Goal: Information Seeking & Learning: Learn about a topic

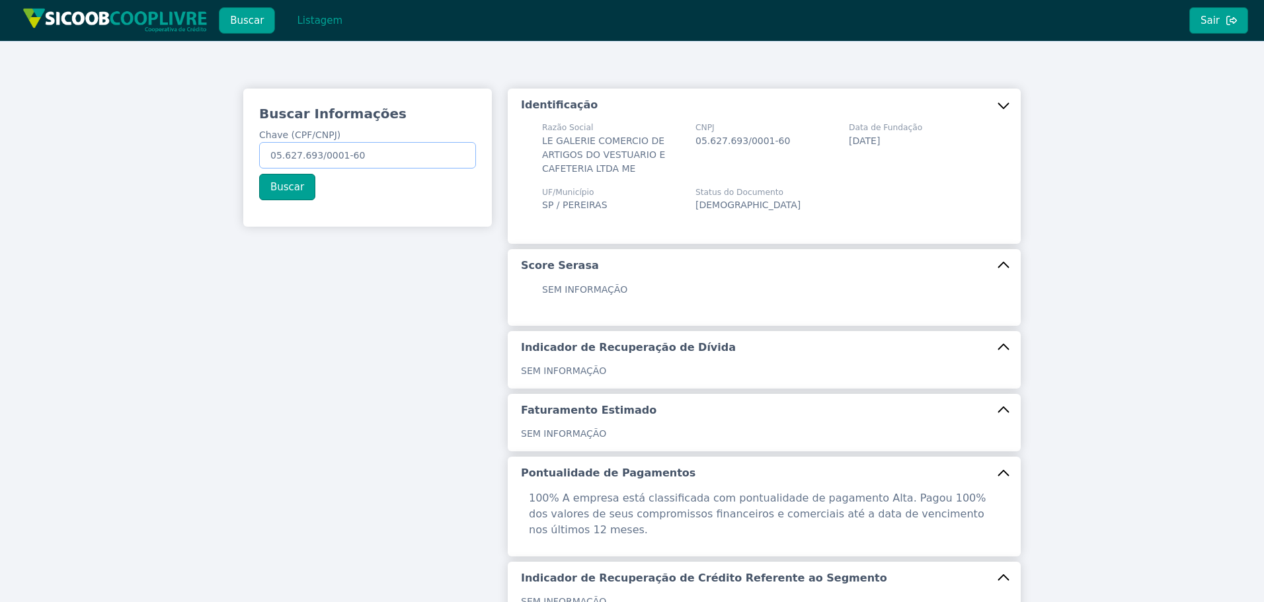
drag, startPoint x: 383, startPoint y: 152, endPoint x: 32, endPoint y: 133, distance: 351.6
click at [38, 133] on div "Buscar Informações Chave (CPF/CNPJ) 05.627.693/0001-60 Buscar Identificação Raz…" at bounding box center [632, 440] width 1264 height 799
paste input "120.837.018-95"
type input "120.837.018-95"
click at [272, 189] on button "Buscar" at bounding box center [287, 187] width 56 height 26
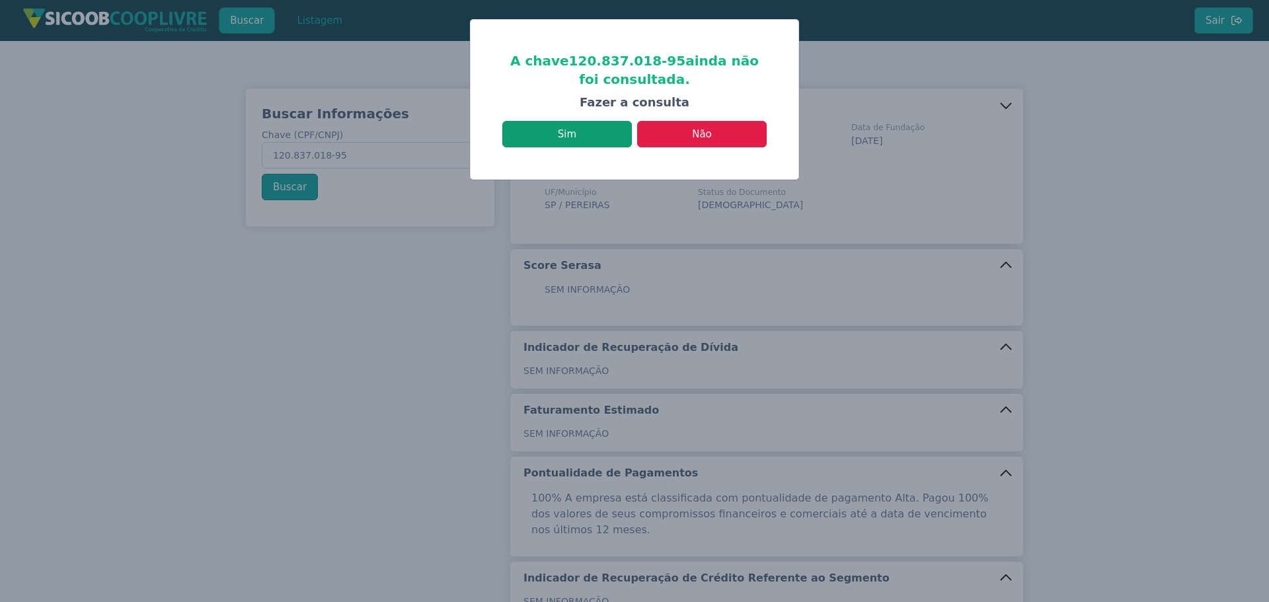
click at [568, 141] on button "Sim" at bounding box center [567, 134] width 130 height 26
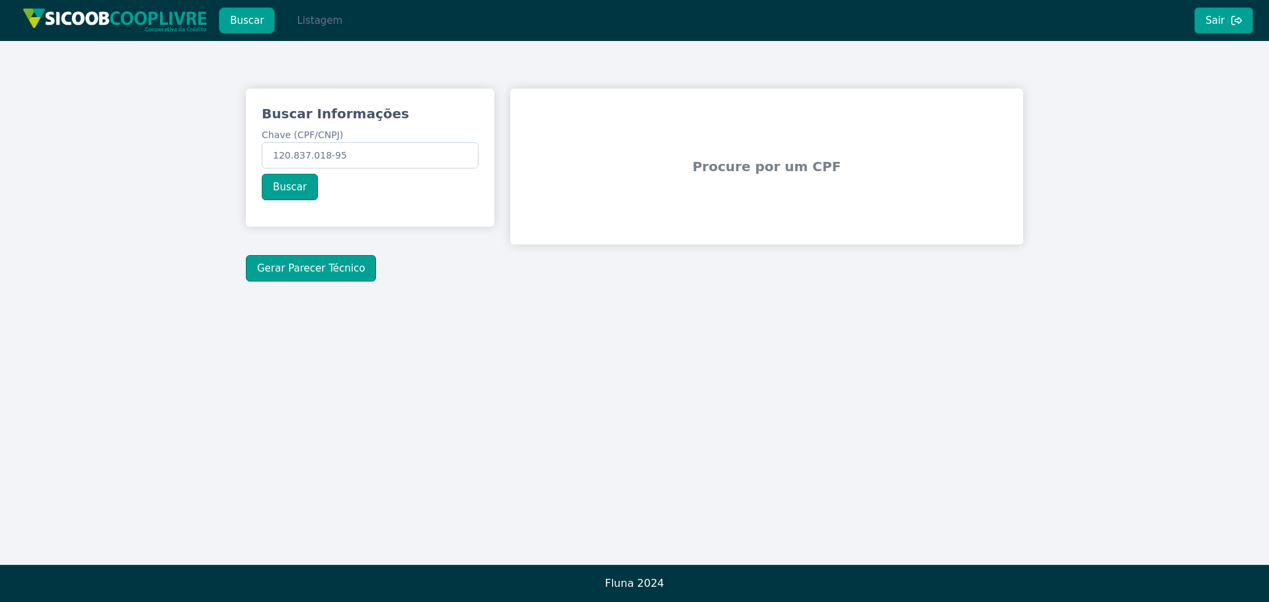
click at [325, 28] on button "Listagem" at bounding box center [320, 20] width 68 height 26
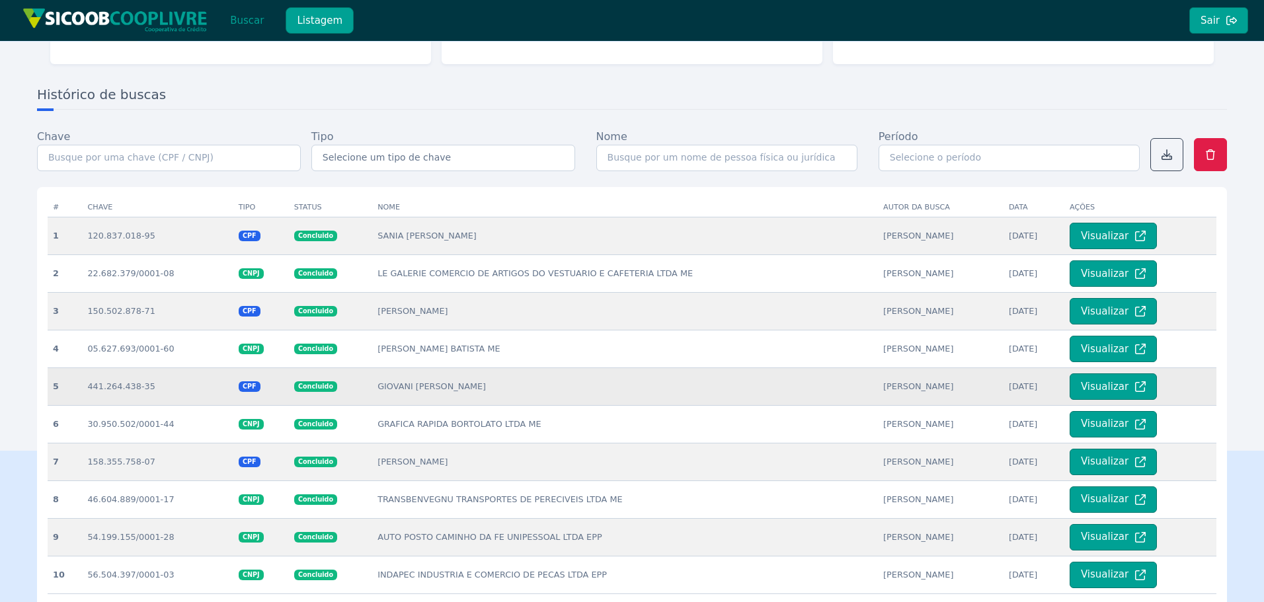
scroll to position [198, 0]
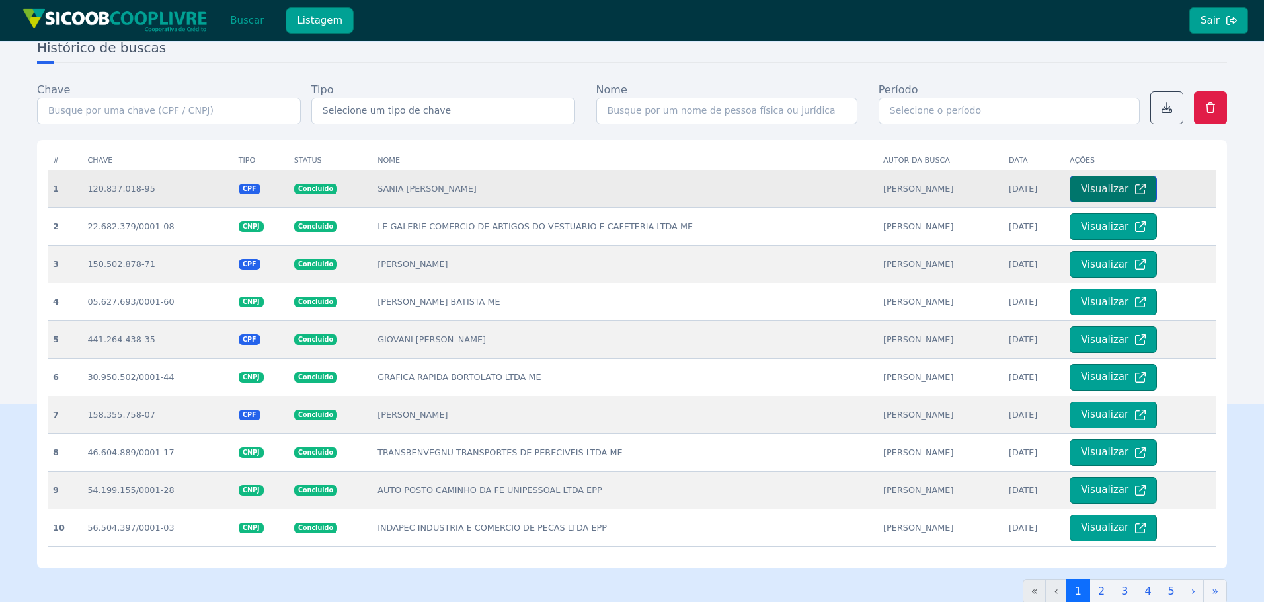
click at [1099, 188] on button "Visualizar" at bounding box center [1113, 189] width 87 height 26
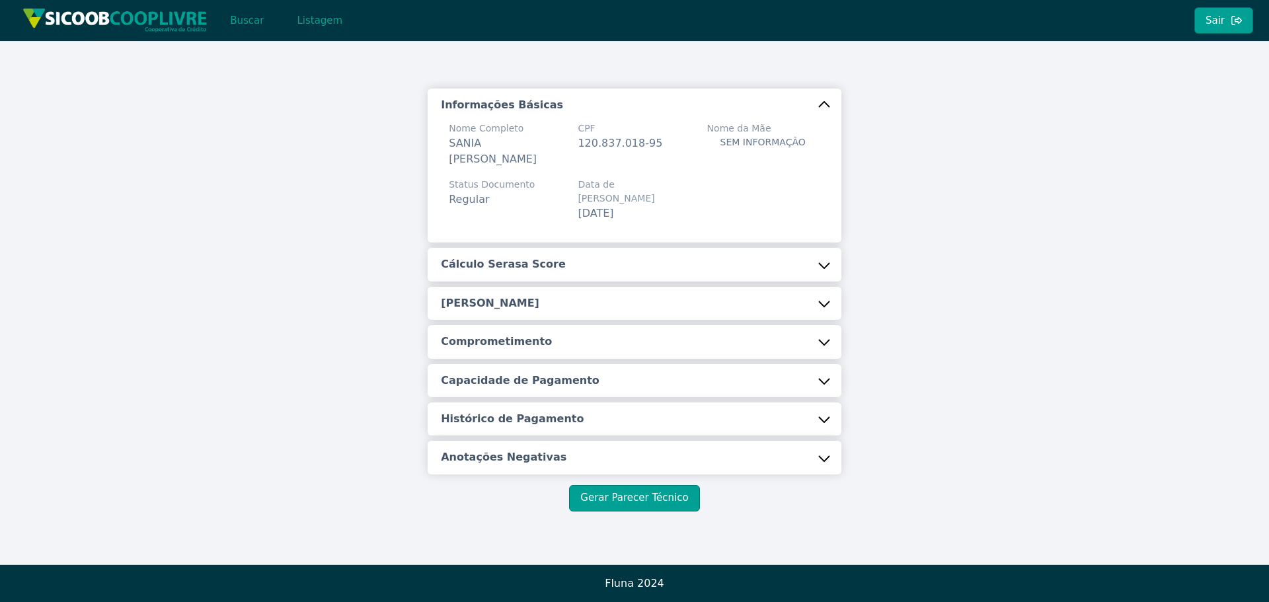
click at [612, 260] on button "Cálculo Serasa Score" at bounding box center [635, 264] width 414 height 33
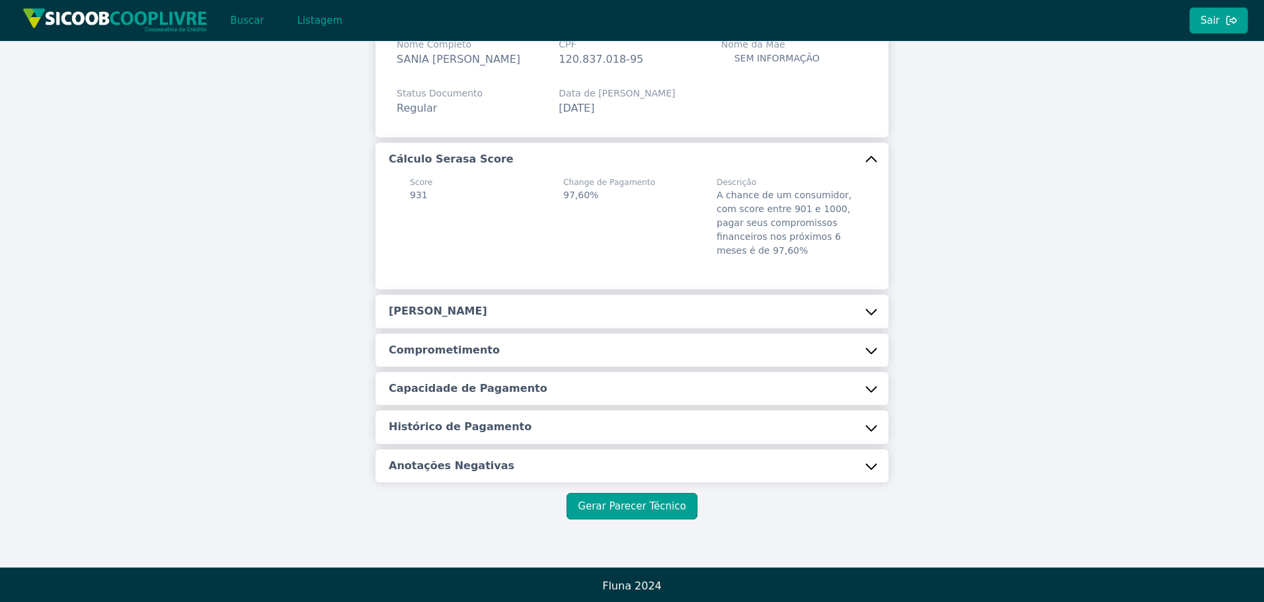
scroll to position [87, 0]
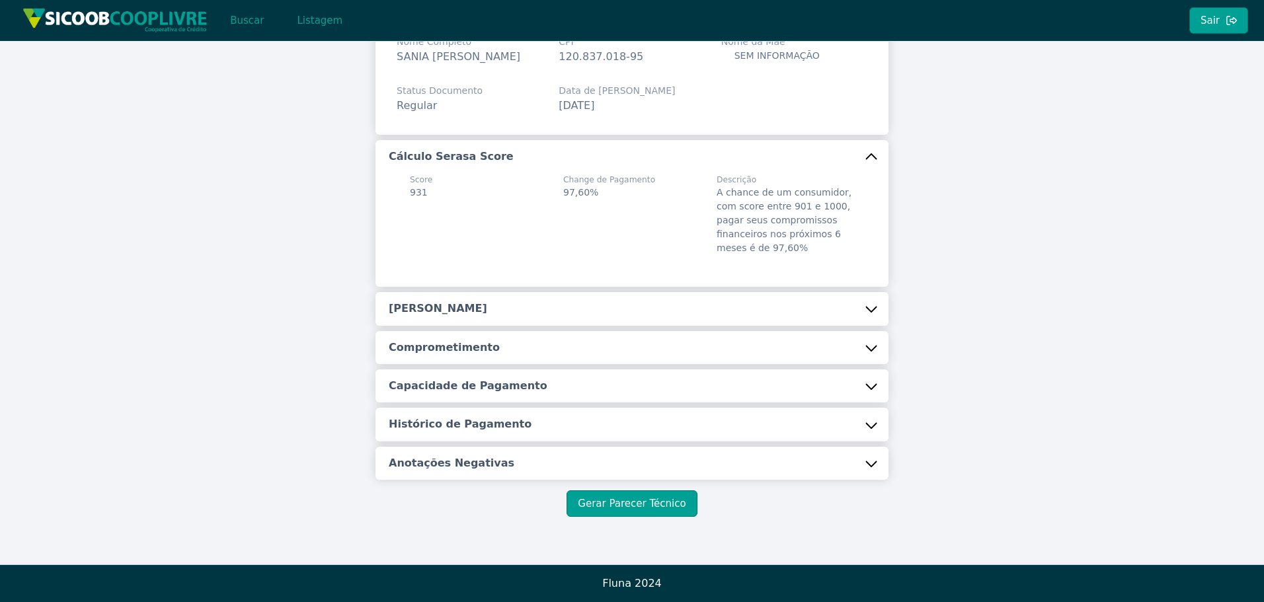
click at [468, 312] on h5 "[PERSON_NAME]" at bounding box center [438, 308] width 99 height 15
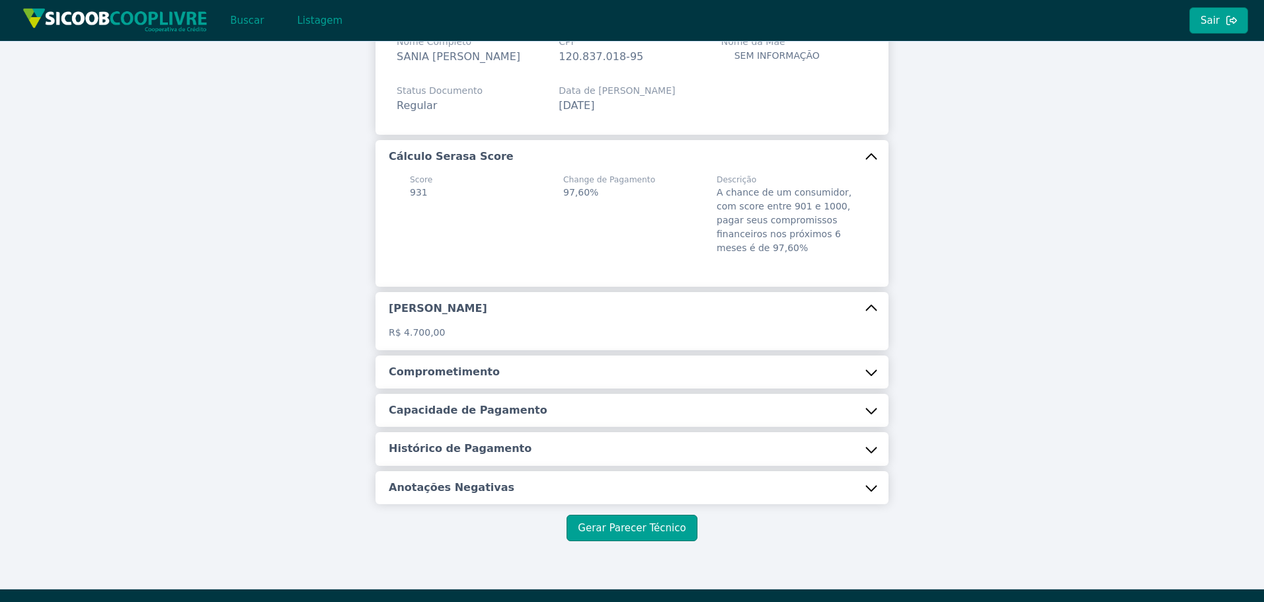
click at [478, 376] on h5 "Comprometimento" at bounding box center [444, 372] width 111 height 15
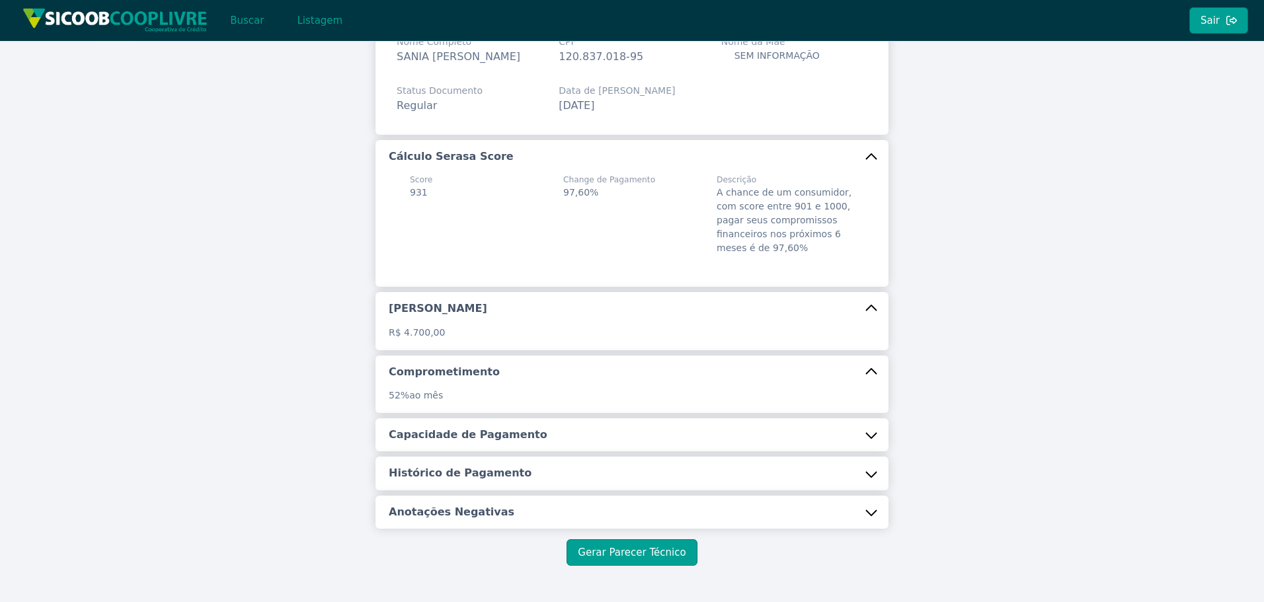
click at [474, 437] on h5 "Capacidade de Pagamento" at bounding box center [468, 435] width 159 height 15
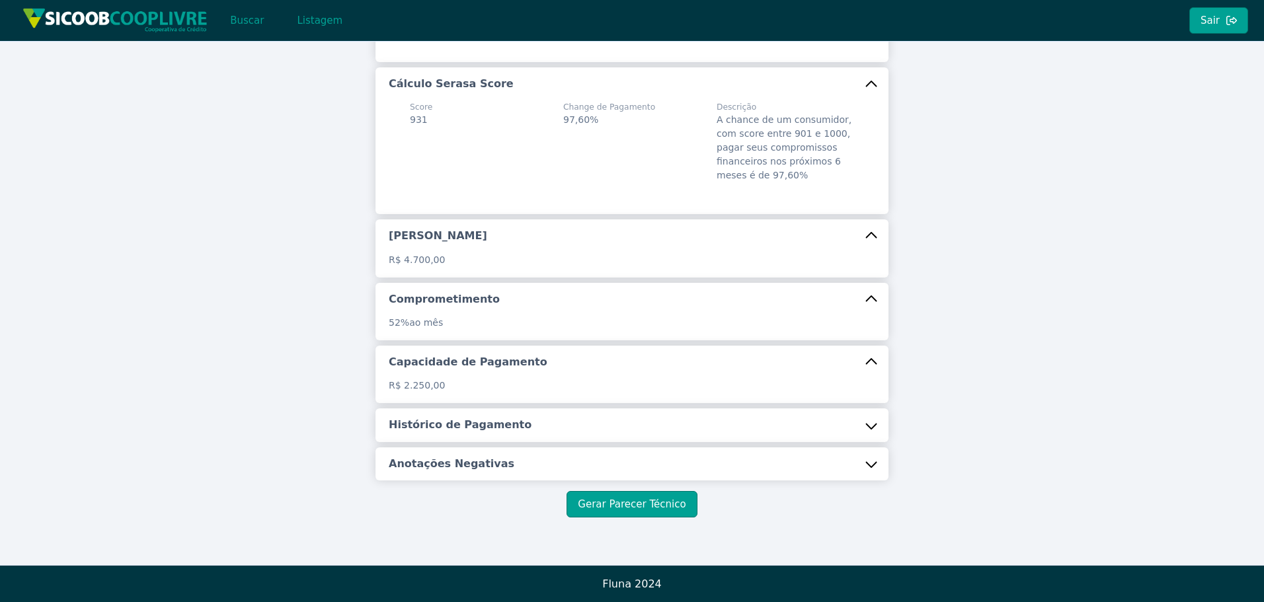
scroll to position [160, 0]
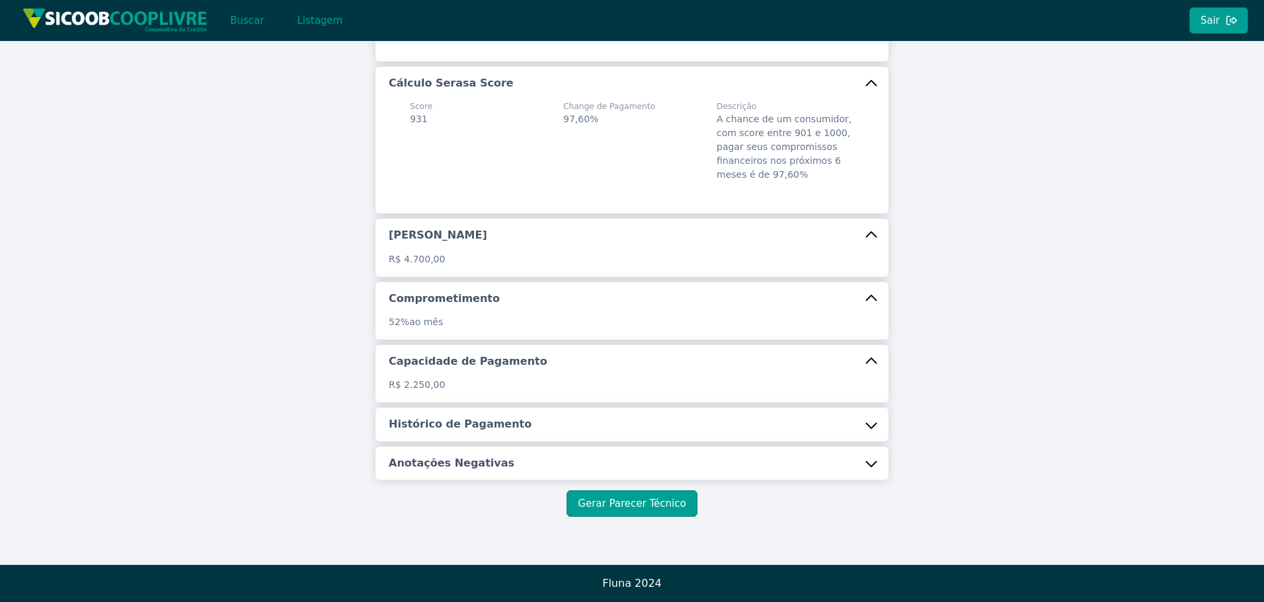
click at [481, 421] on h5 "Histórico de Pagamento" at bounding box center [460, 424] width 143 height 15
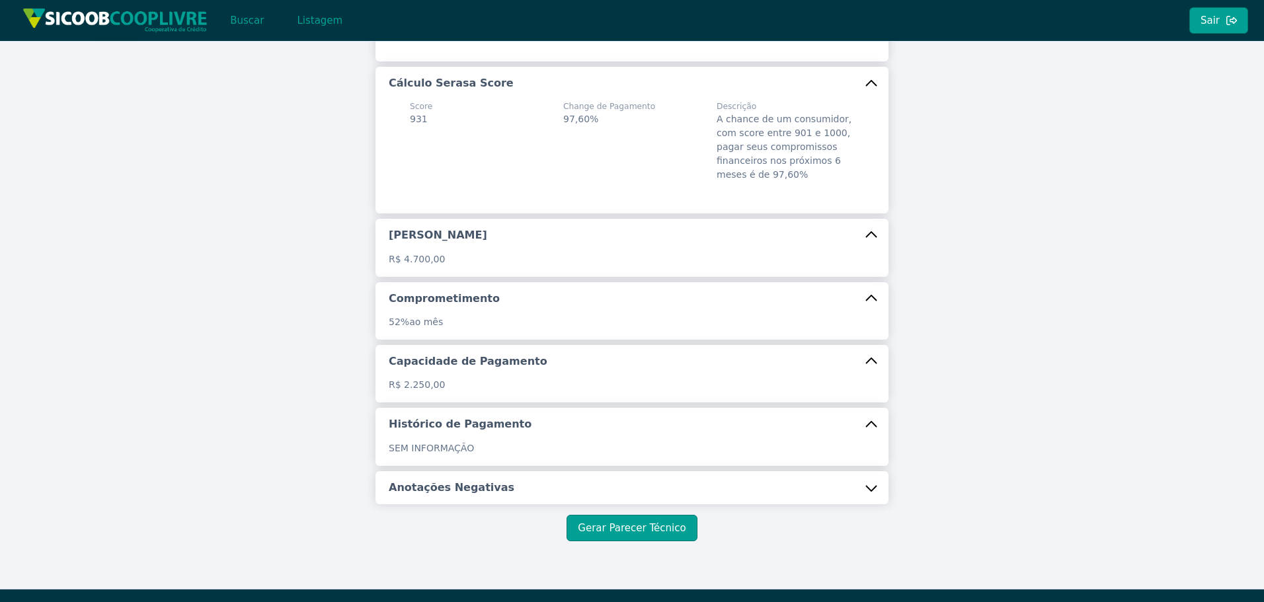
click at [461, 471] on button "Anotações Negativas" at bounding box center [632, 487] width 513 height 33
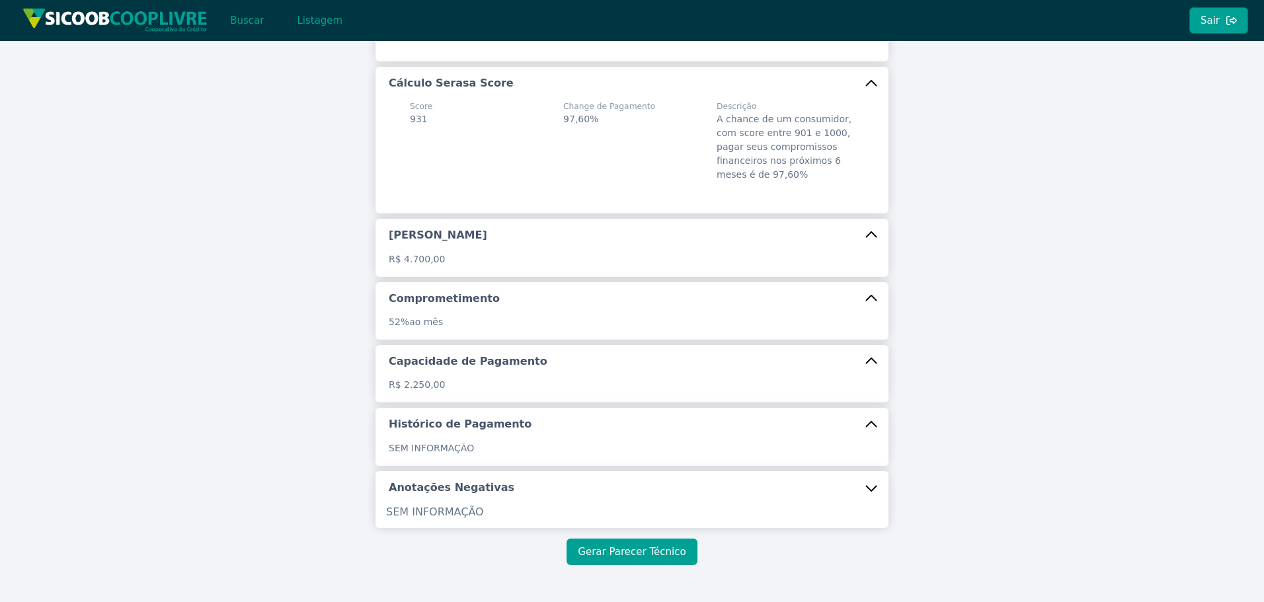
click at [639, 547] on button "Gerar Parecer Técnico" at bounding box center [632, 552] width 130 height 26
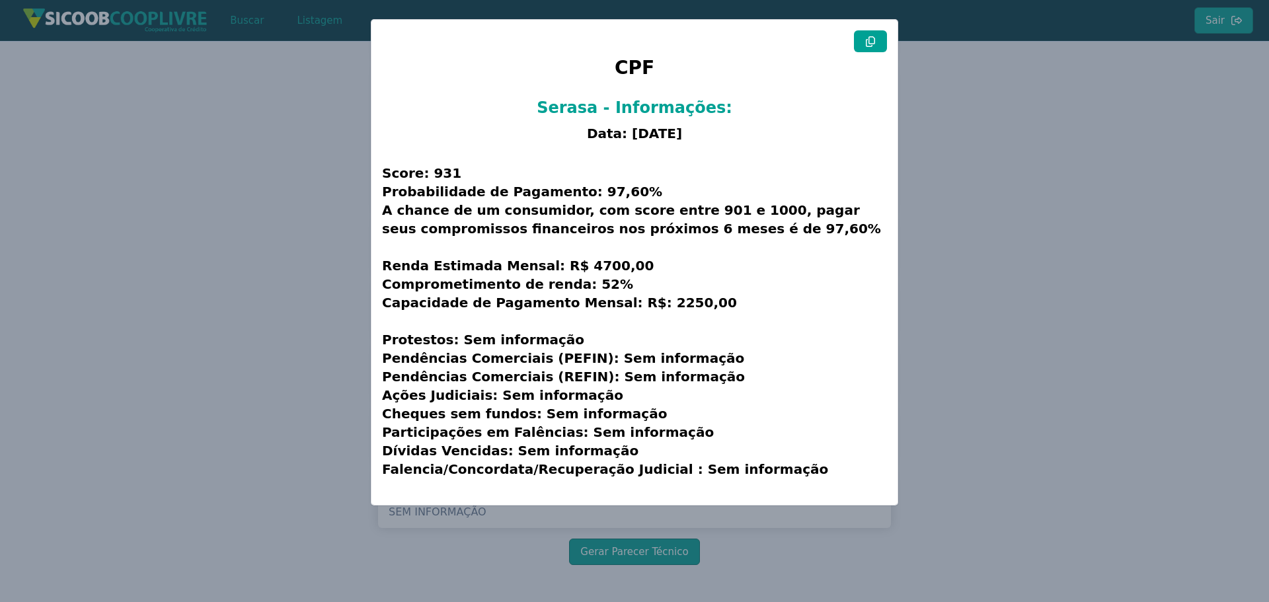
click at [876, 38] on button at bounding box center [870, 41] width 33 height 22
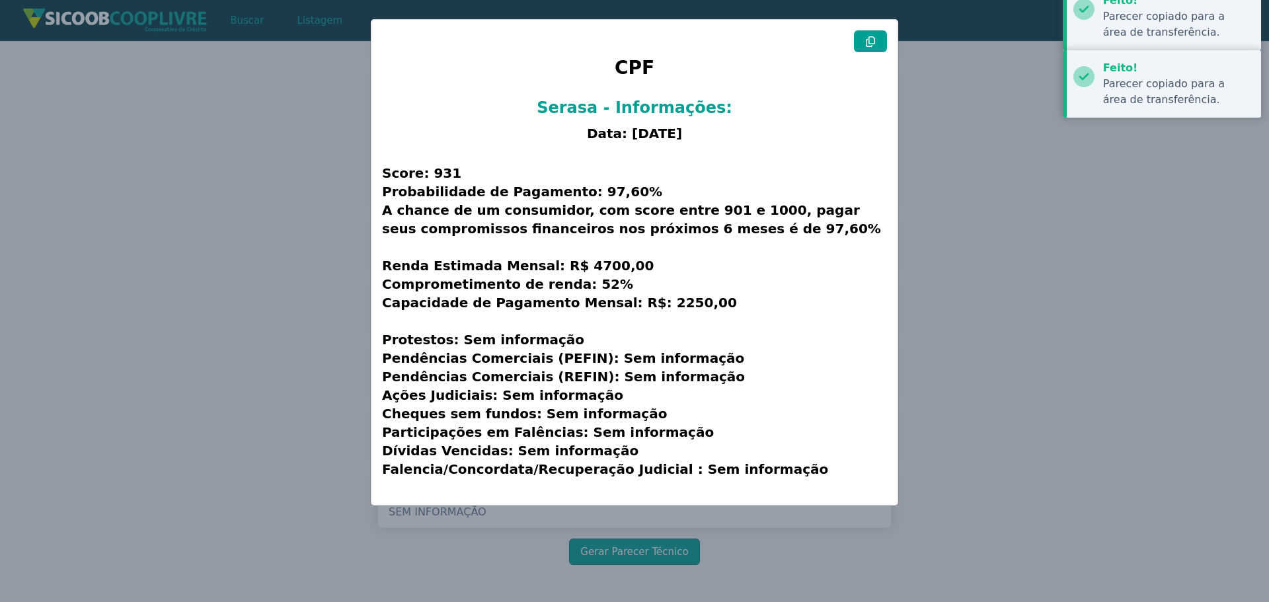
click at [278, 268] on modal-container "CPF Serasa - Informações: Data: [DATE] Score: 931 Probabilidade de Pagamento: 9…" at bounding box center [634, 301] width 1269 height 602
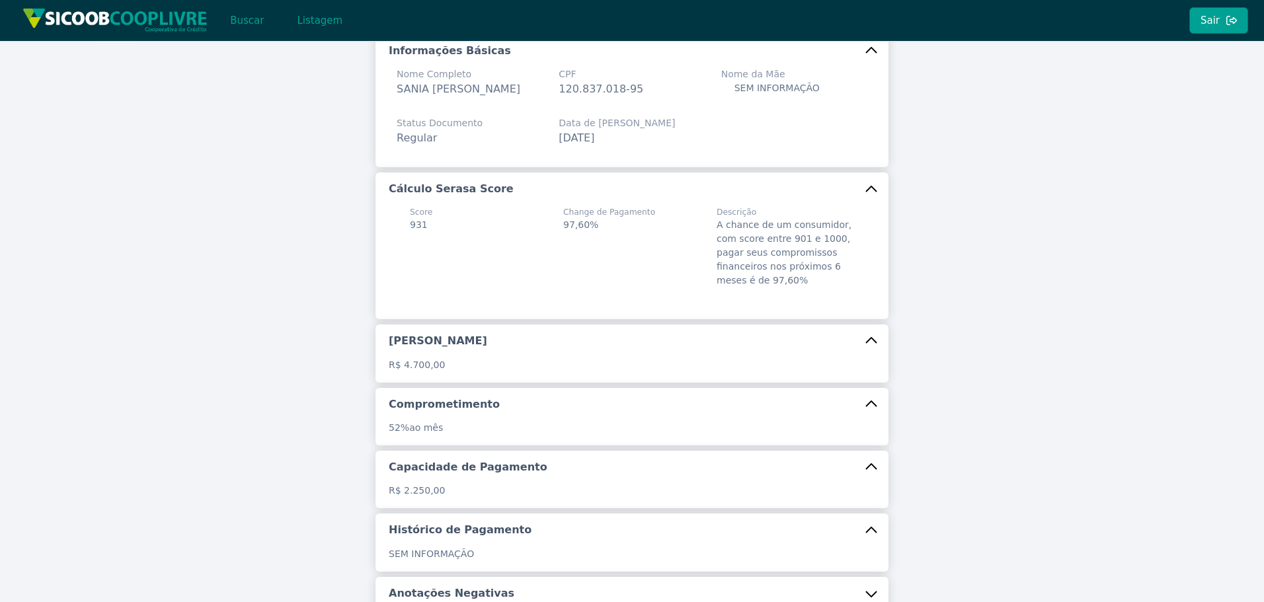
scroll to position [0, 0]
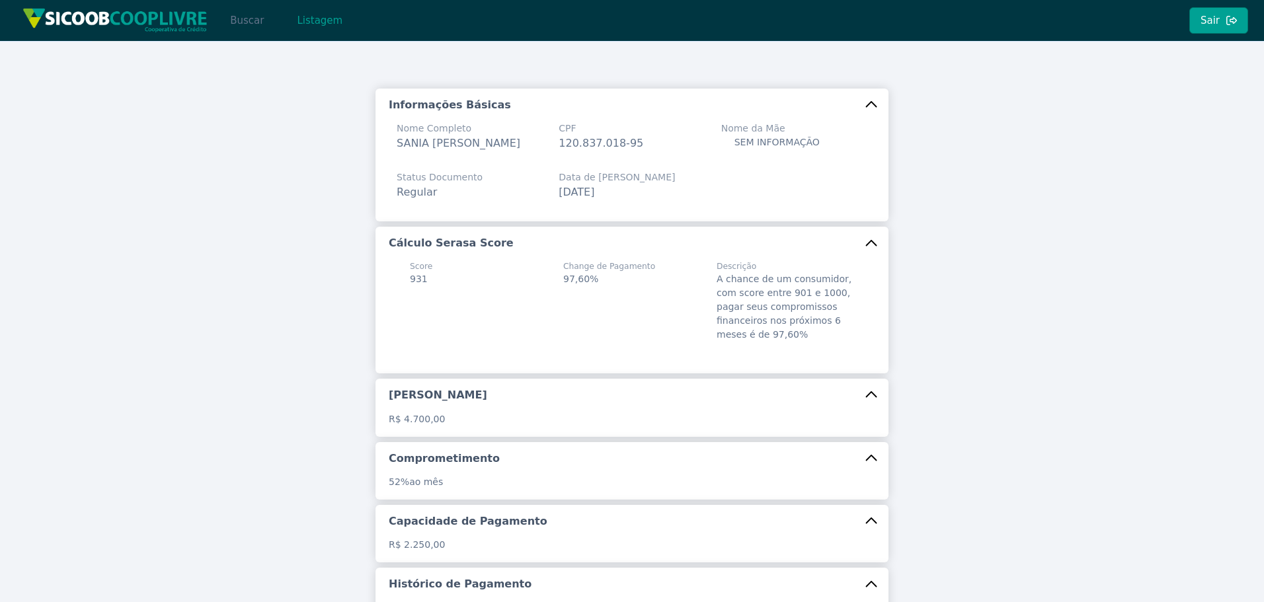
click at [250, 19] on button "Buscar" at bounding box center [247, 20] width 56 height 26
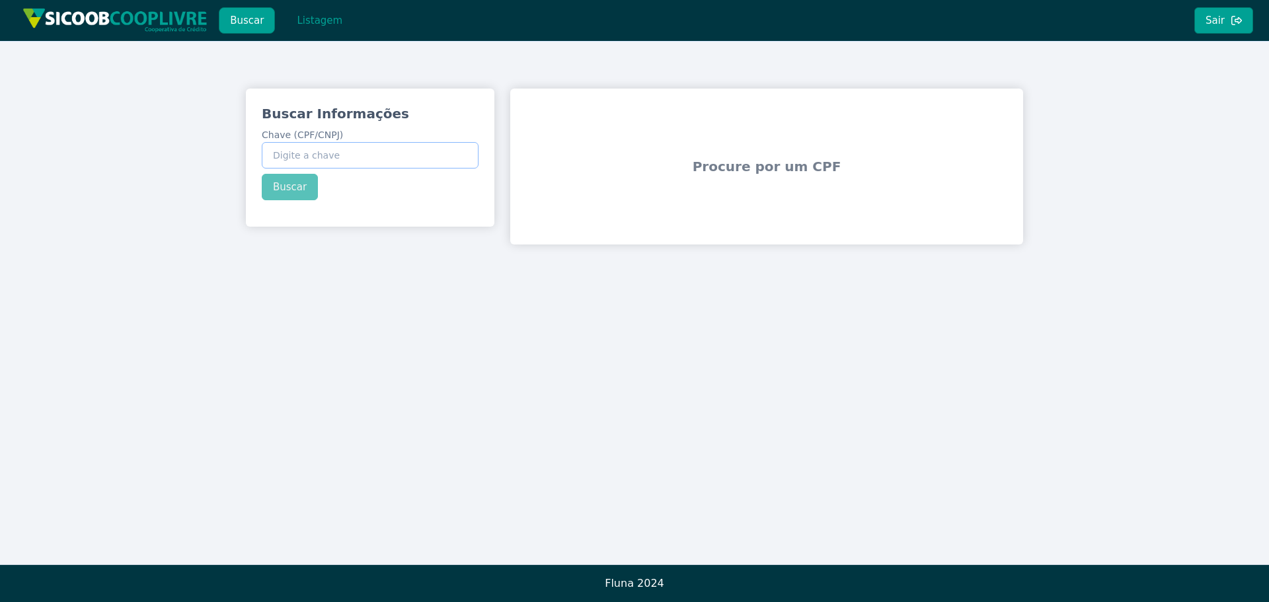
click at [334, 156] on input "Chave (CPF/CNPJ)" at bounding box center [370, 155] width 217 height 26
paste input "61.911.189/0001-69"
type input "61.911.189/0001-69"
click at [292, 190] on div "Buscar Informações Chave (CPF/CNPJ) 61.911.189/0001-69 Buscar" at bounding box center [370, 153] width 249 height 128
click at [281, 187] on button "Buscar" at bounding box center [290, 187] width 56 height 26
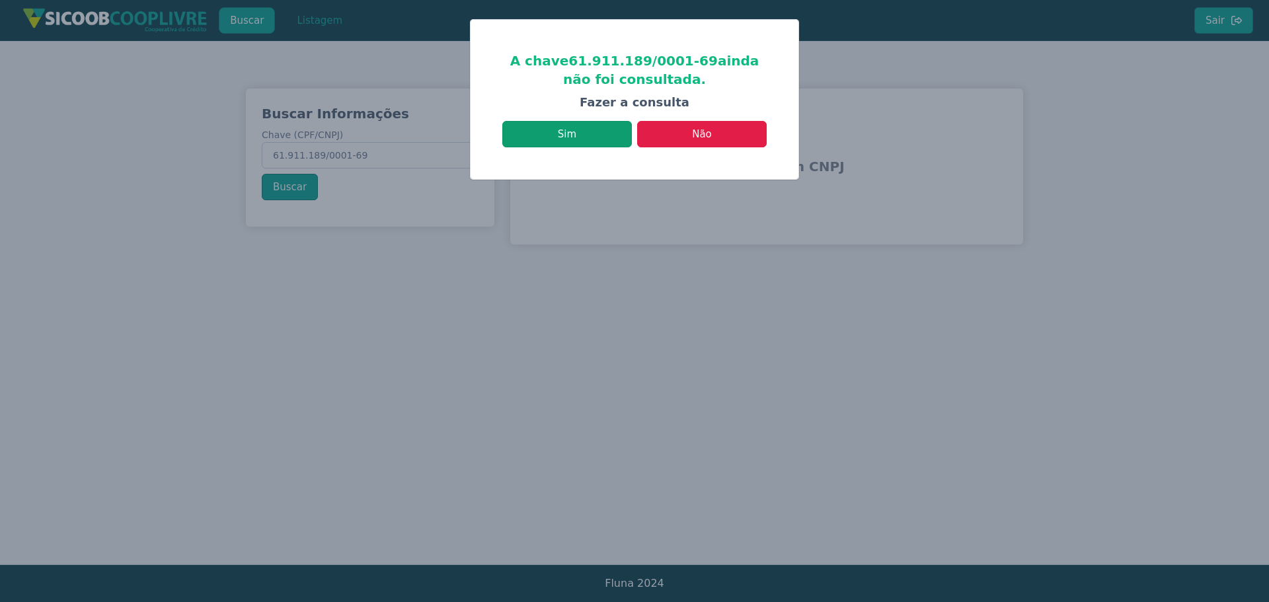
click at [612, 140] on button "Sim" at bounding box center [567, 134] width 130 height 26
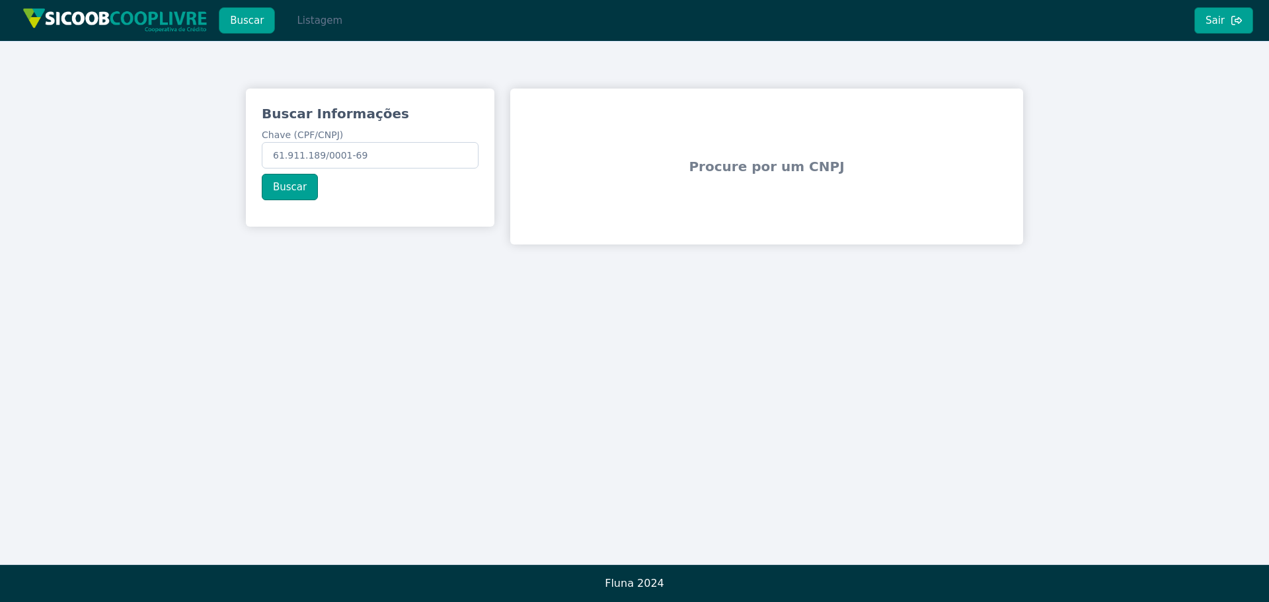
click at [313, 19] on button "Listagem" at bounding box center [320, 20] width 68 height 26
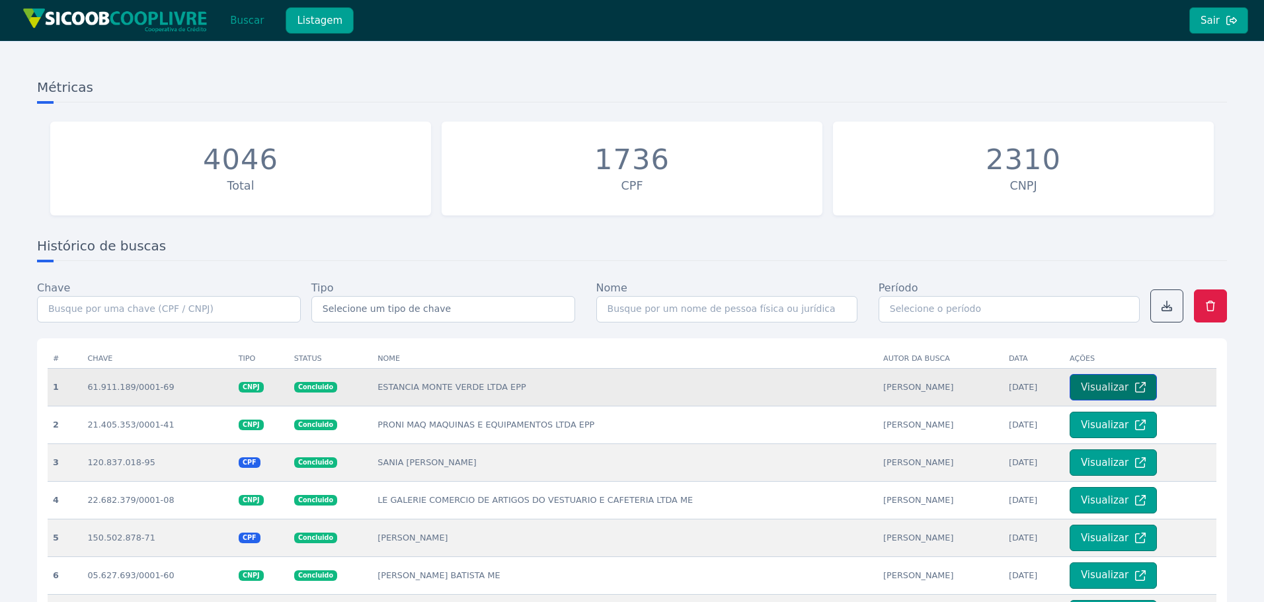
click at [1099, 393] on button "Visualizar" at bounding box center [1113, 387] width 87 height 26
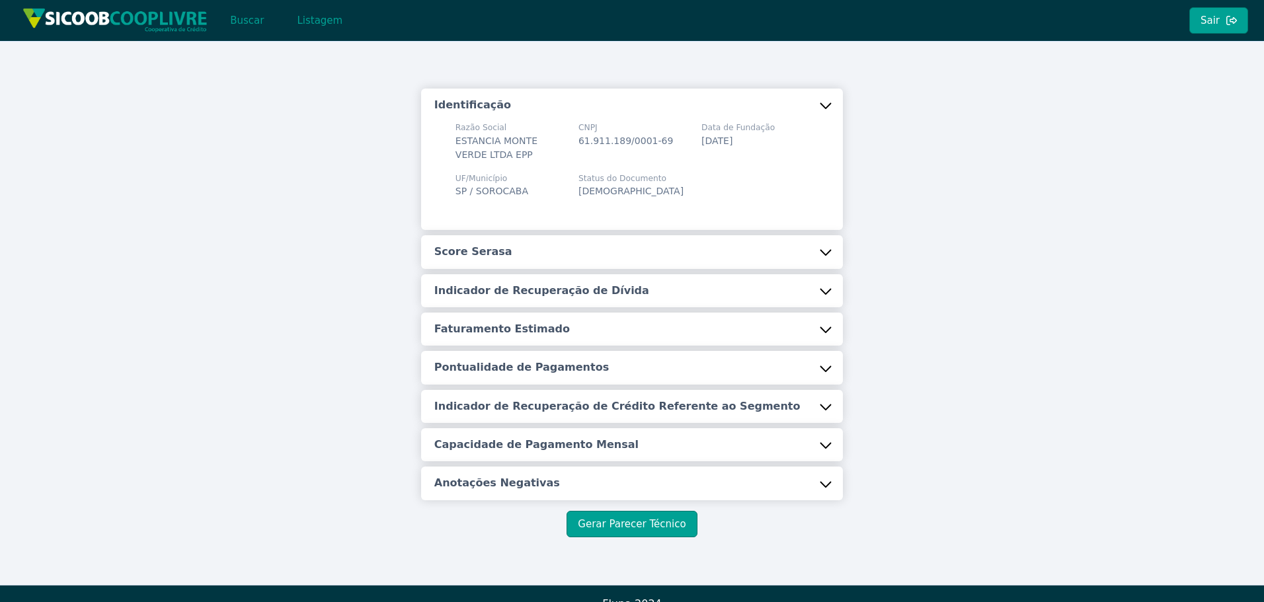
click at [520, 245] on button "Score Serasa" at bounding box center [632, 251] width 422 height 33
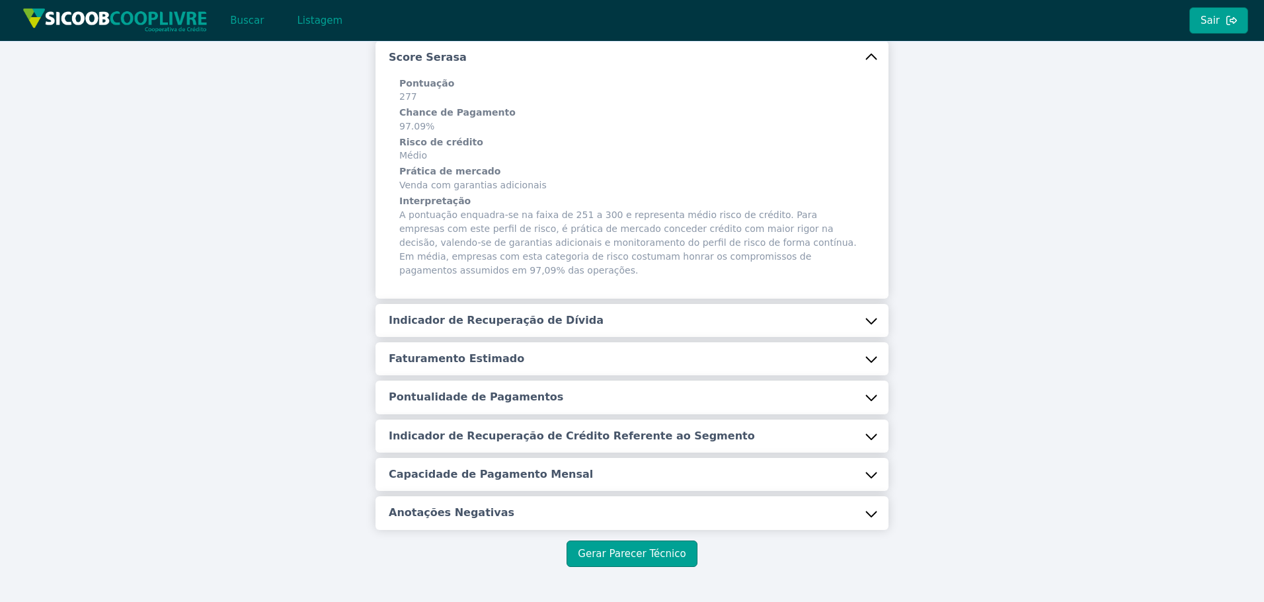
scroll to position [198, 0]
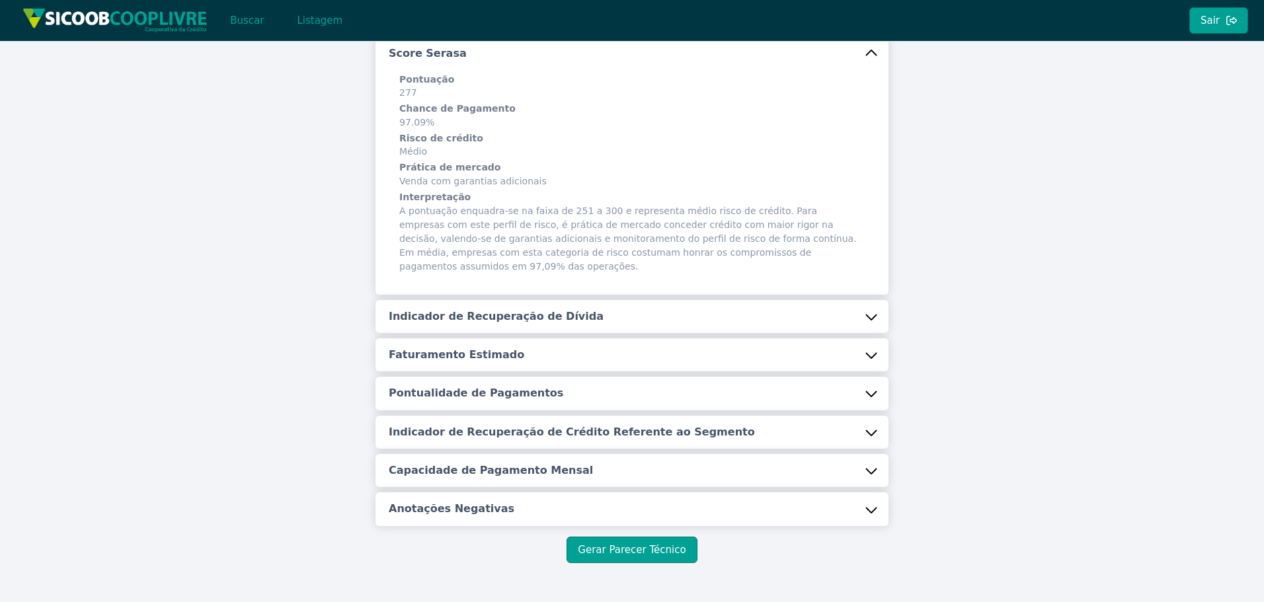
click at [536, 309] on h5 "Indicador de Recuperação de Dívida" at bounding box center [496, 316] width 215 height 15
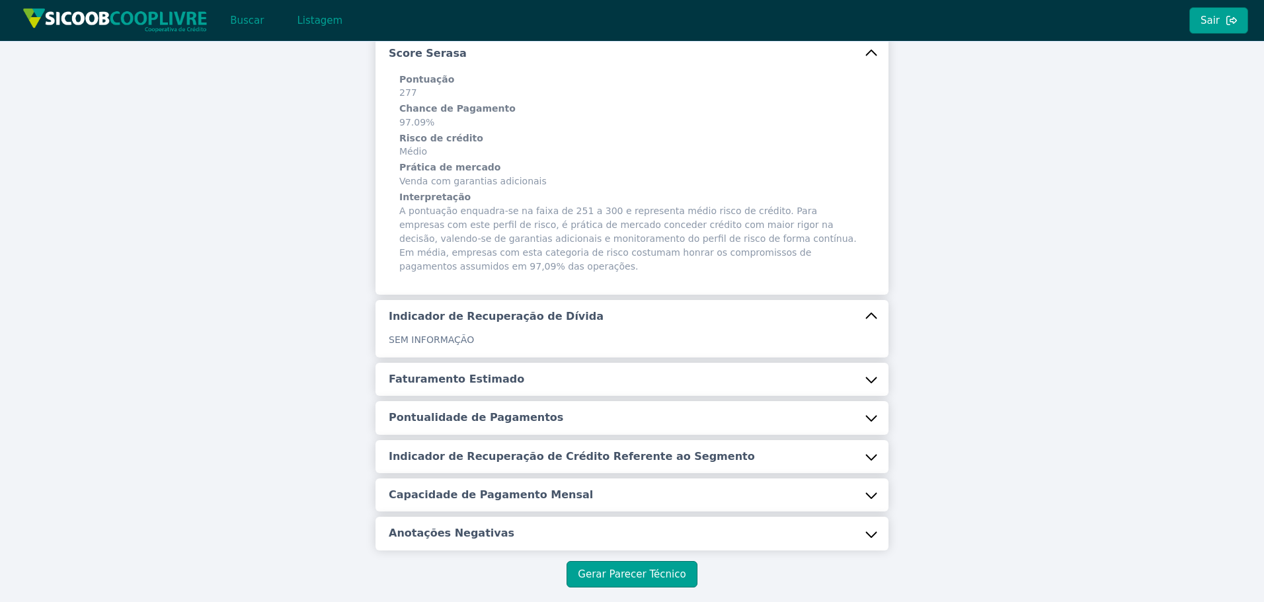
click at [493, 372] on h5 "Faturamento Estimado" at bounding box center [457, 379] width 136 height 15
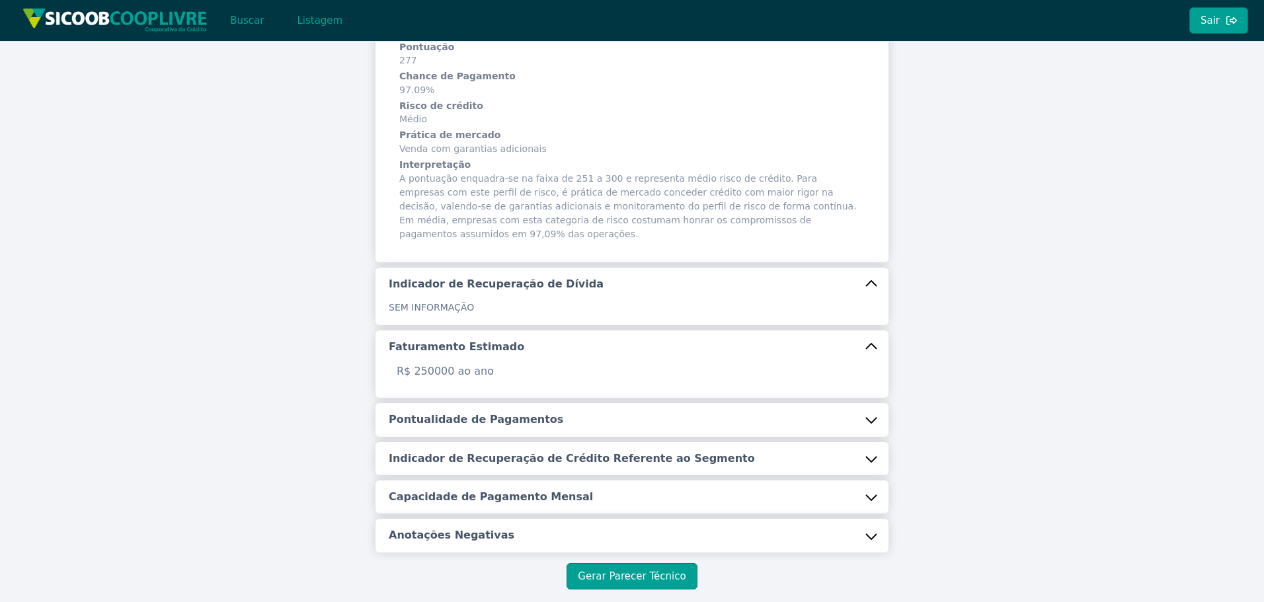
scroll to position [290, 0]
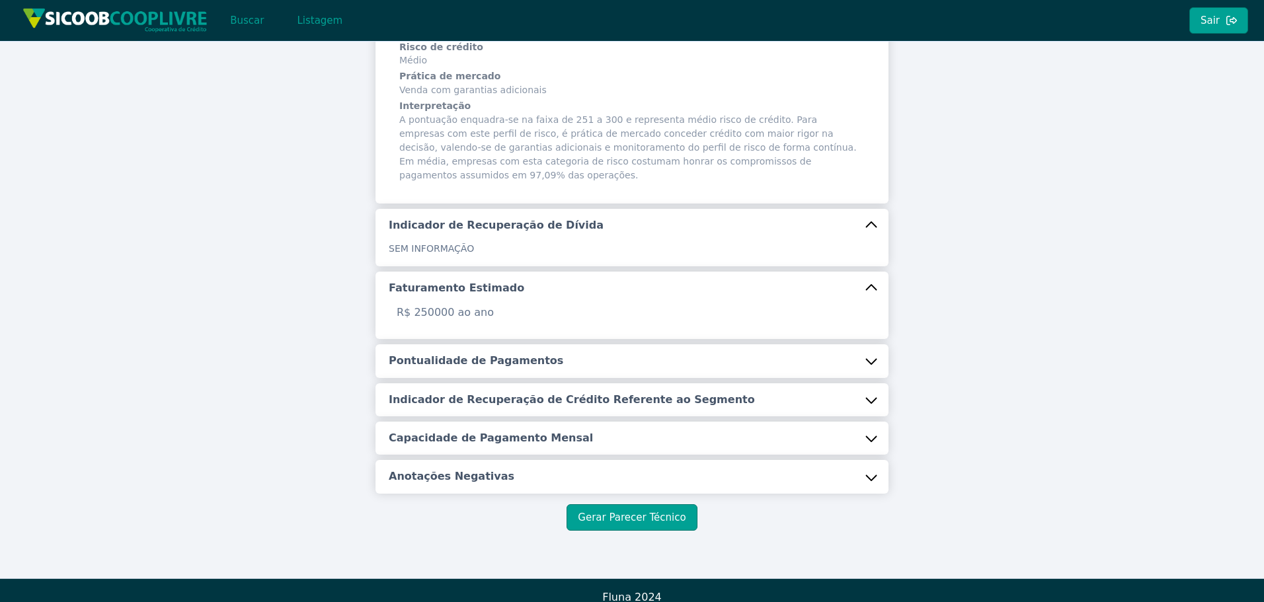
click at [486, 356] on button "Pontualidade de Pagamentos" at bounding box center [632, 360] width 513 height 33
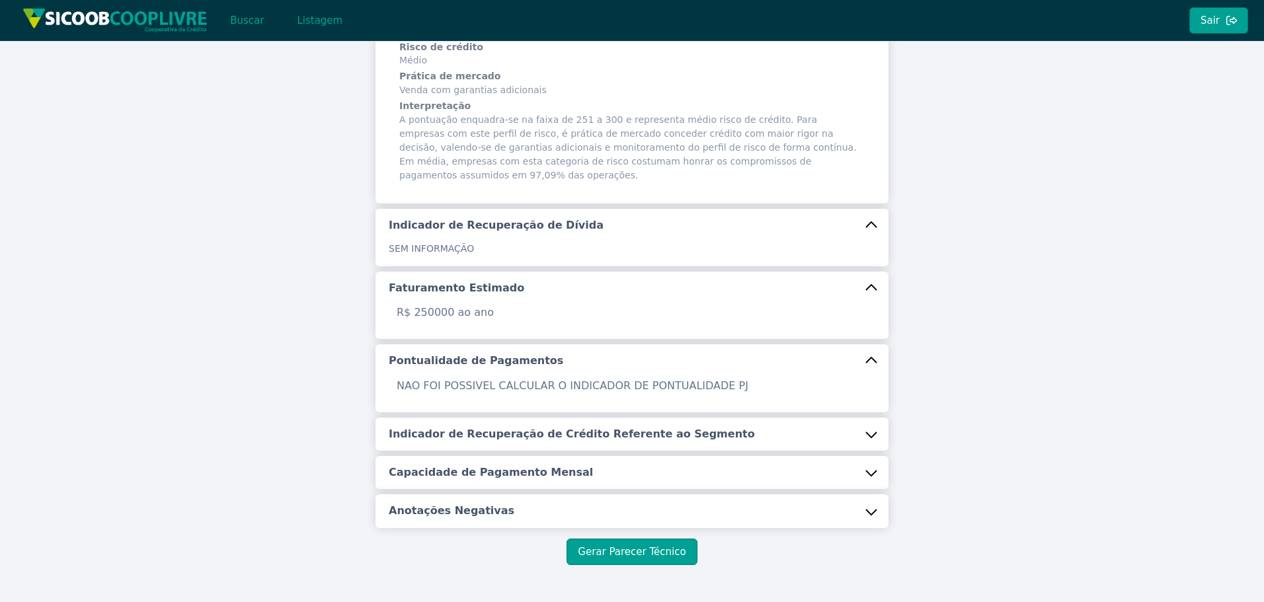
click at [466, 418] on button "Indicador de Recuperação de Crédito Referente ao Segmento" at bounding box center [632, 434] width 513 height 33
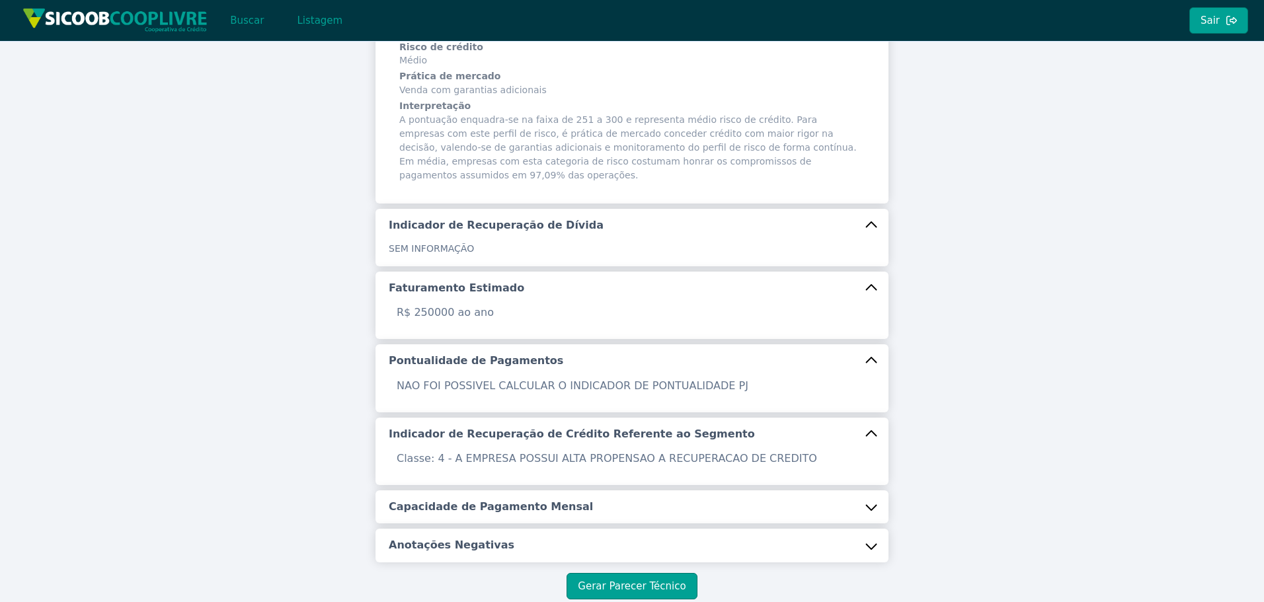
drag, startPoint x: 477, startPoint y: 488, endPoint x: 479, endPoint y: 495, distance: 6.7
click at [478, 500] on h5 "Capacidade de Pagamento Mensal" at bounding box center [491, 507] width 204 height 15
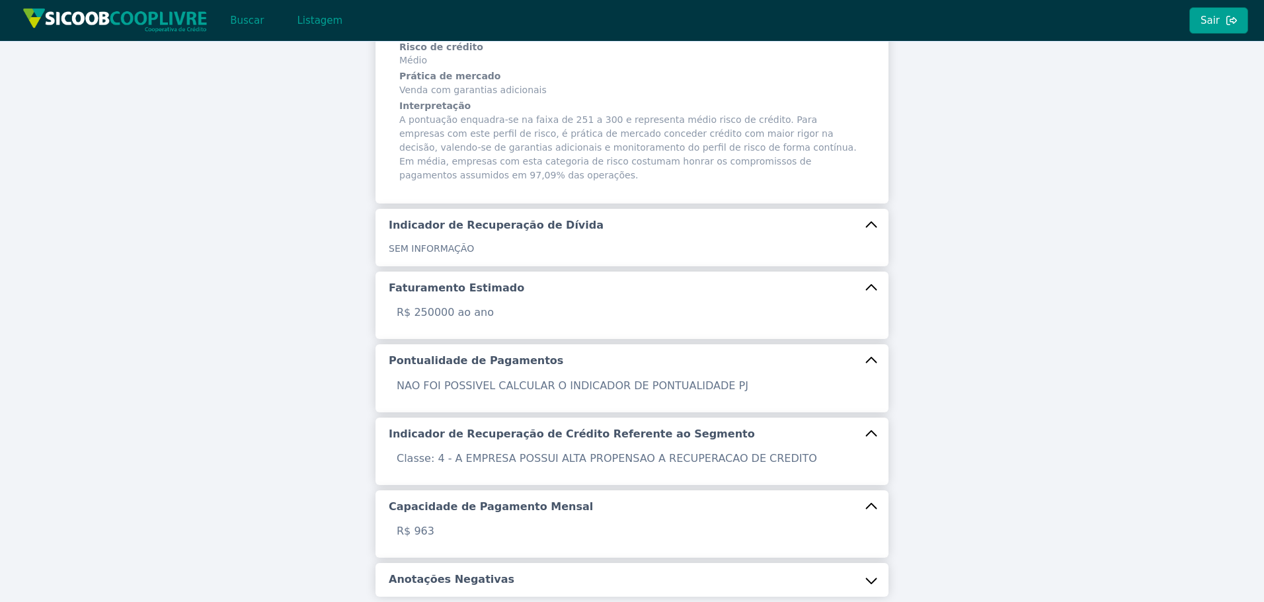
drag, startPoint x: 507, startPoint y: 558, endPoint x: 418, endPoint y: 430, distance: 156.3
click at [508, 563] on button "Anotações Negativas" at bounding box center [632, 579] width 513 height 33
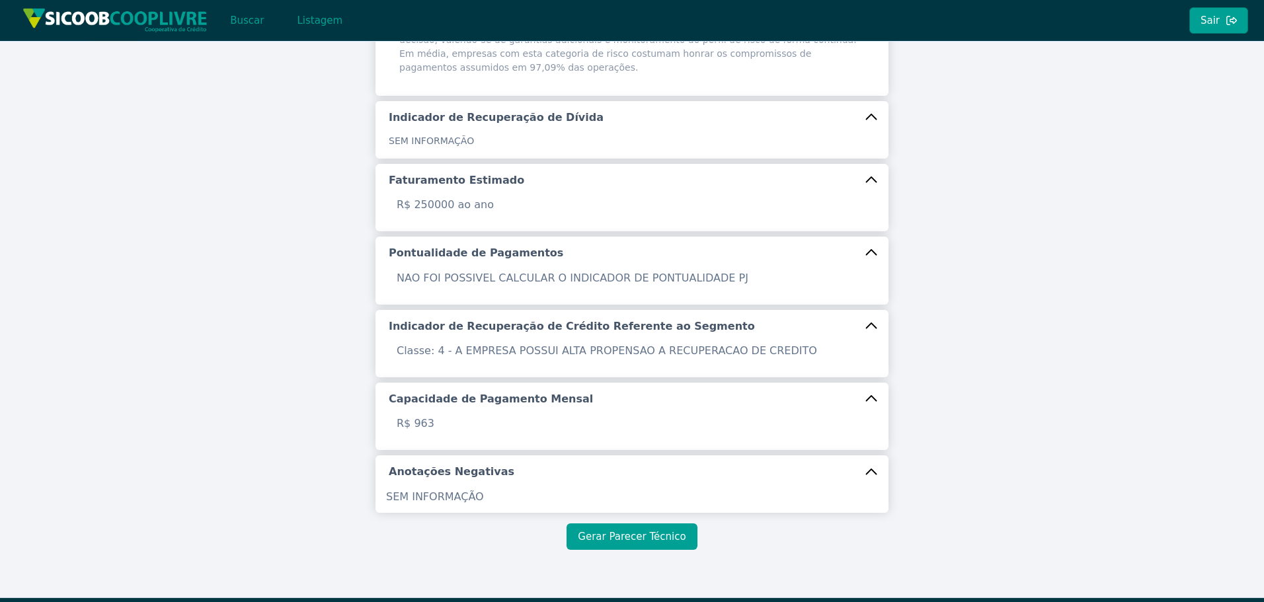
scroll to position [417, 0]
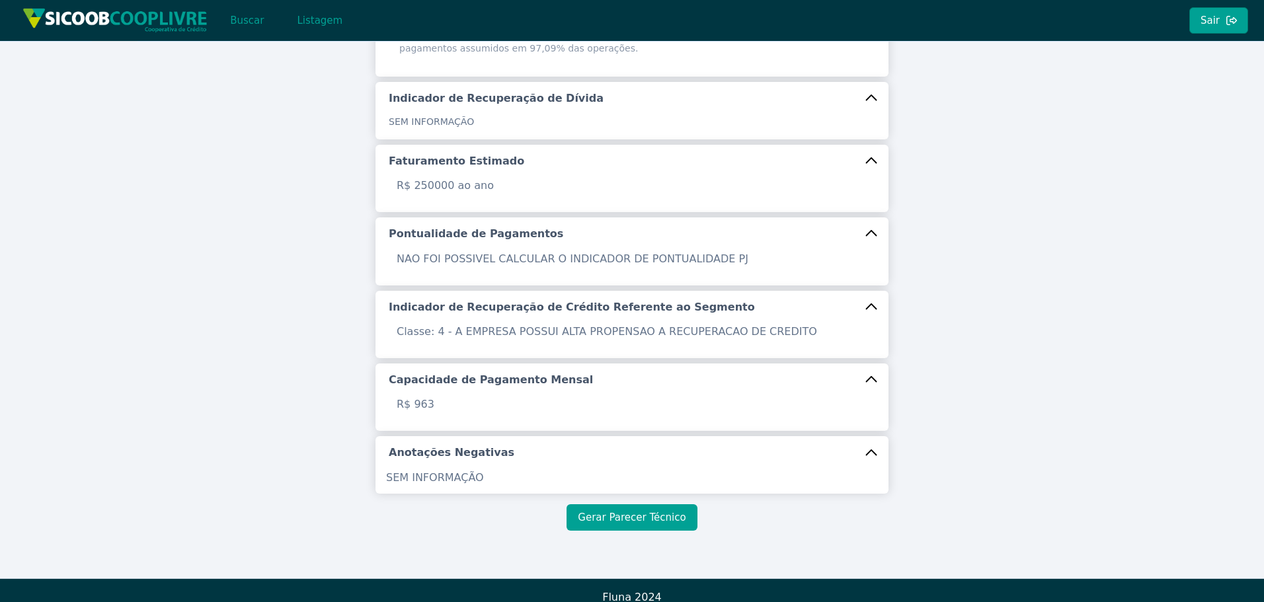
click at [616, 504] on button "Gerar Parecer Técnico" at bounding box center [632, 517] width 130 height 26
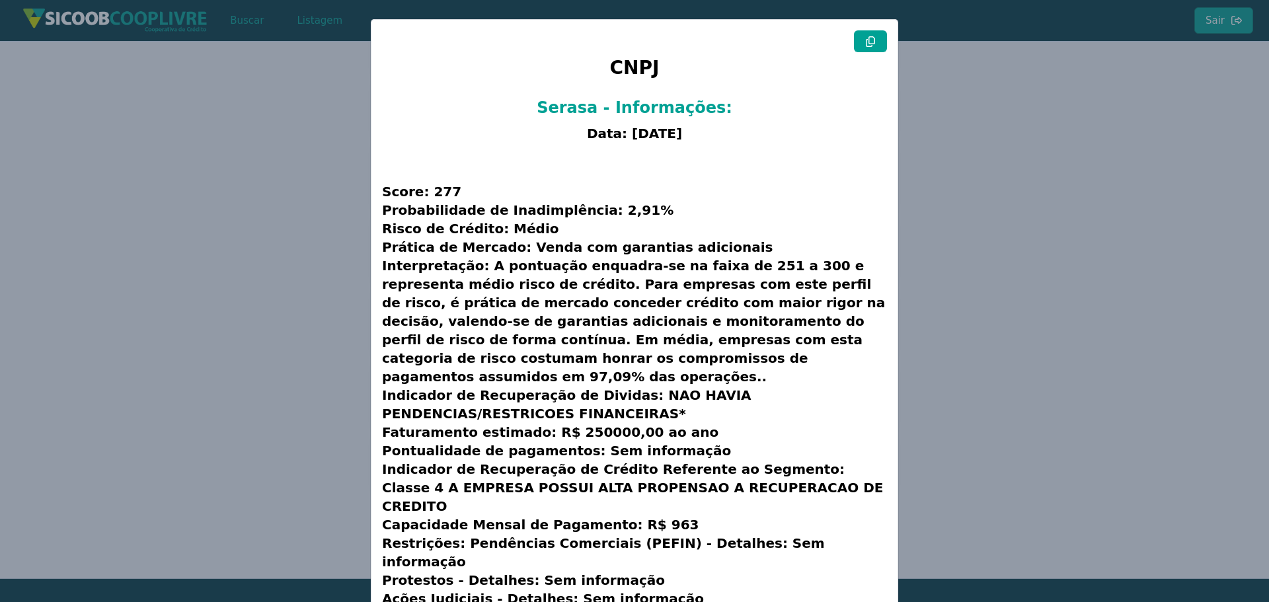
click at [865, 44] on icon at bounding box center [870, 41] width 11 height 11
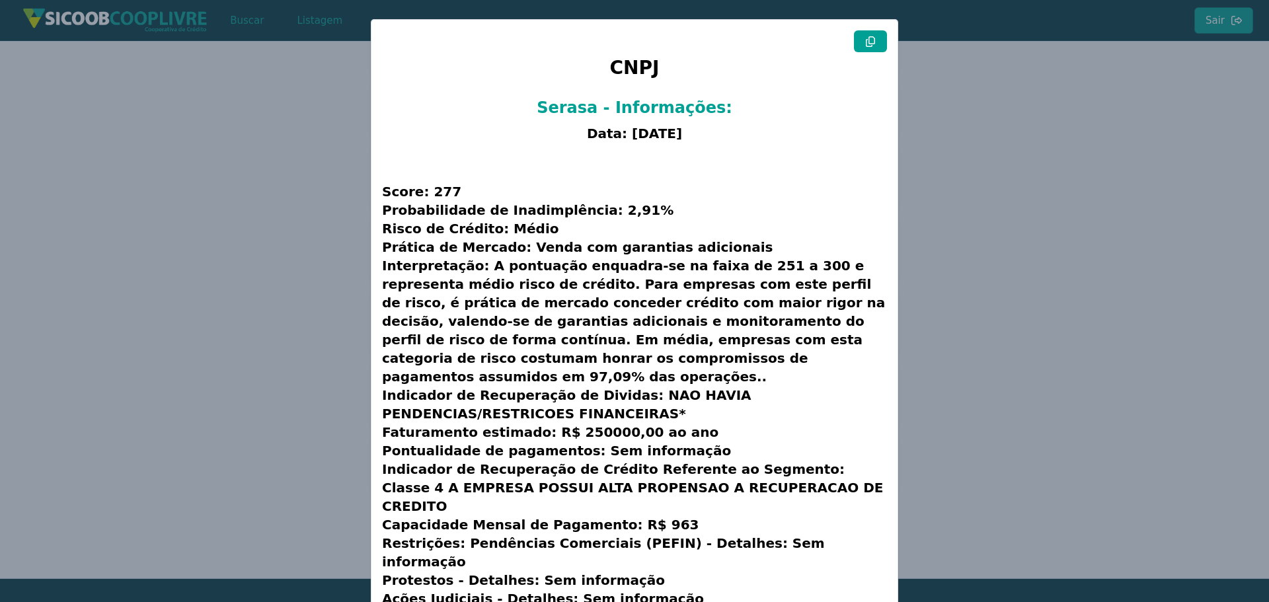
click at [865, 44] on icon at bounding box center [870, 41] width 11 height 11
click at [255, 261] on modal-container "CNPJ Serasa - Informações: Data: [DATE] Score: 277 Probabilidade de Inadimplênc…" at bounding box center [634, 301] width 1269 height 602
